Goal: Navigation & Orientation: Find specific page/section

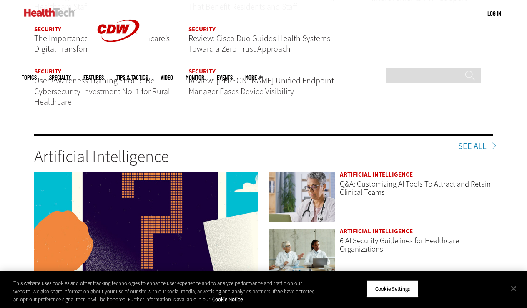
scroll to position [1028, 0]
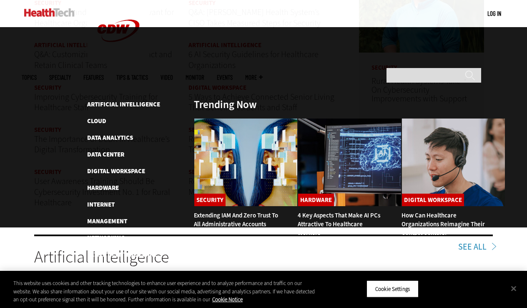
click at [37, 74] on span "Topics" at bounding box center [29, 77] width 15 height 6
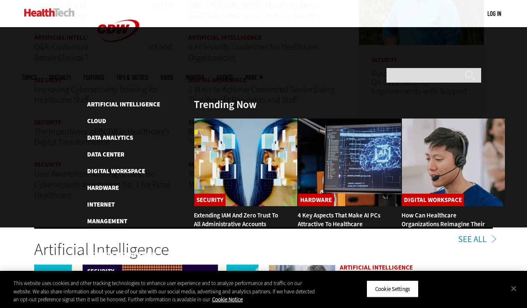
scroll to position [1035, 0]
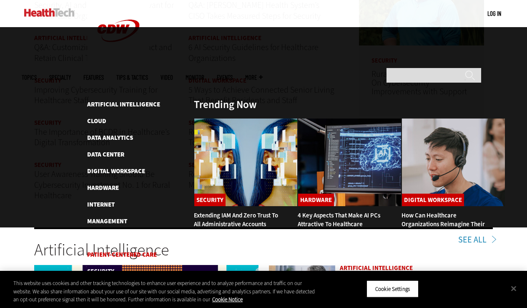
click at [113, 250] on link "Patient-Centered Care" at bounding box center [122, 254] width 70 height 8
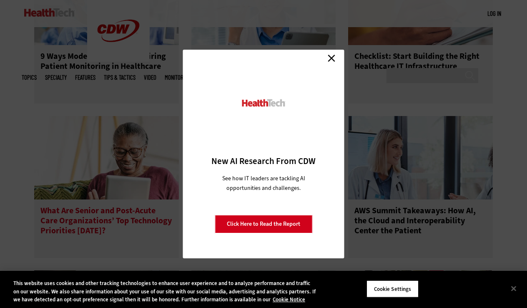
scroll to position [1415, 0]
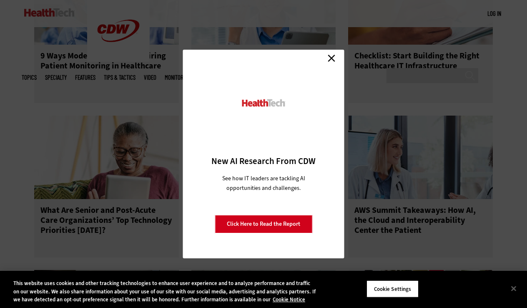
click at [332, 58] on link "Close" at bounding box center [331, 58] width 13 height 13
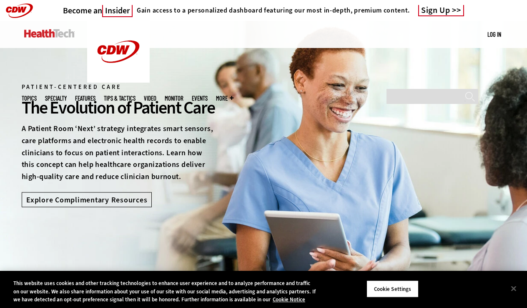
scroll to position [0, 0]
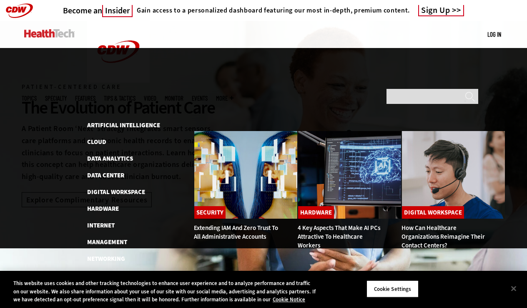
click at [37, 95] on span "Topics" at bounding box center [29, 98] width 15 height 6
click at [99, 288] on link "Security" at bounding box center [100, 292] width 27 height 8
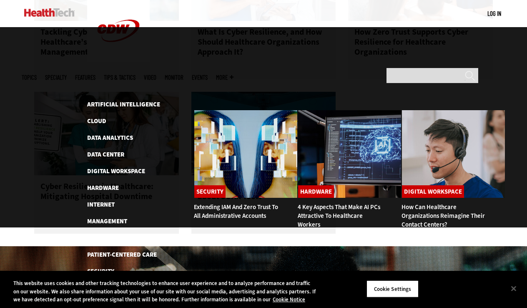
scroll to position [465, 0]
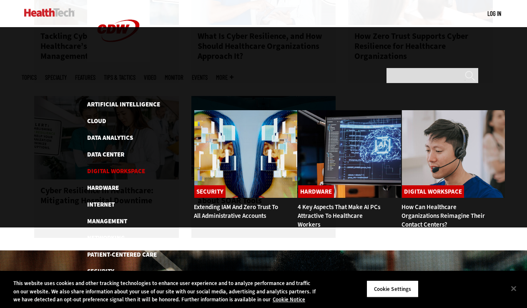
click at [128, 167] on link "Digital Workspace" at bounding box center [116, 171] width 58 height 8
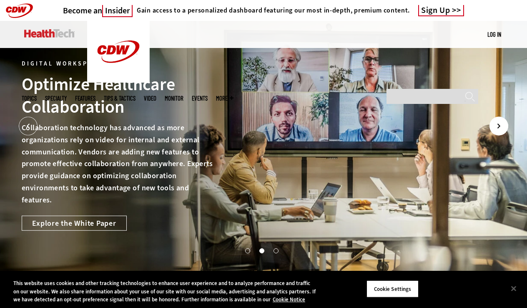
click at [496, 127] on icon "Next" at bounding box center [498, 126] width 19 height 19
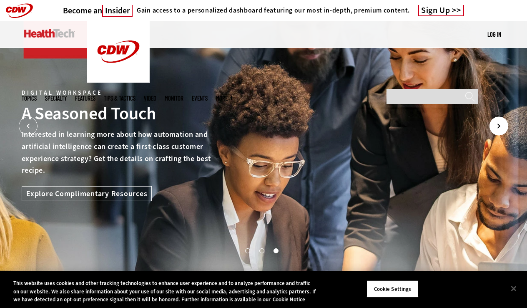
click at [496, 127] on icon "Next" at bounding box center [498, 126] width 19 height 19
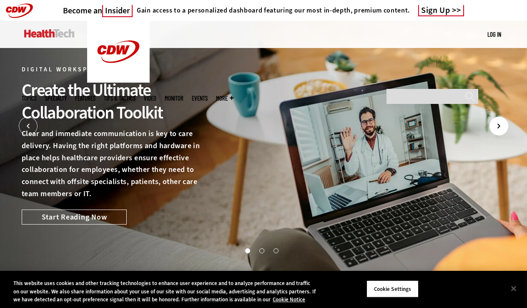
click at [496, 127] on icon "Next" at bounding box center [498, 126] width 19 height 19
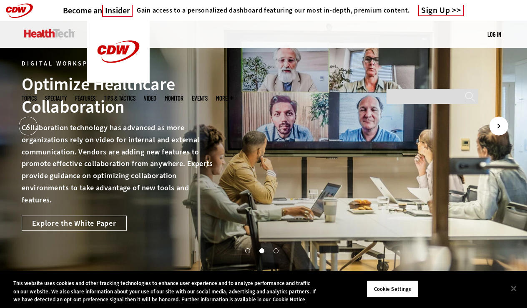
click at [496, 127] on icon "Next" at bounding box center [498, 126] width 19 height 19
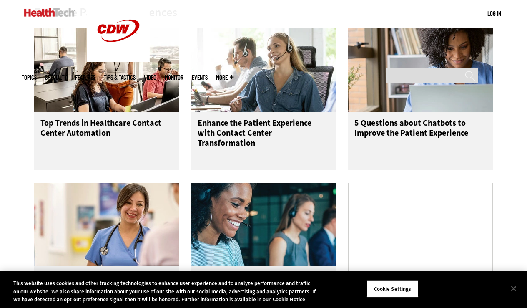
scroll to position [378, 0]
